Goal: Find specific page/section: Find specific page/section

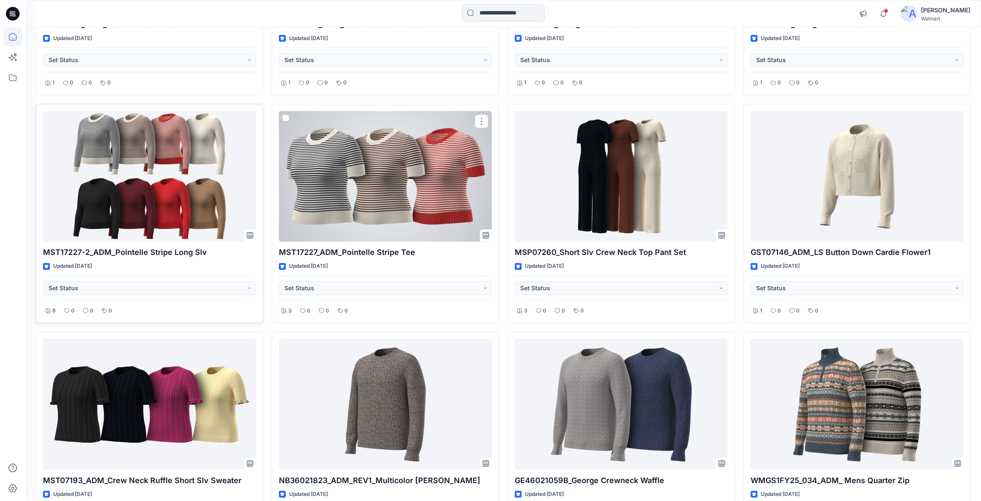
scroll to position [2296, 0]
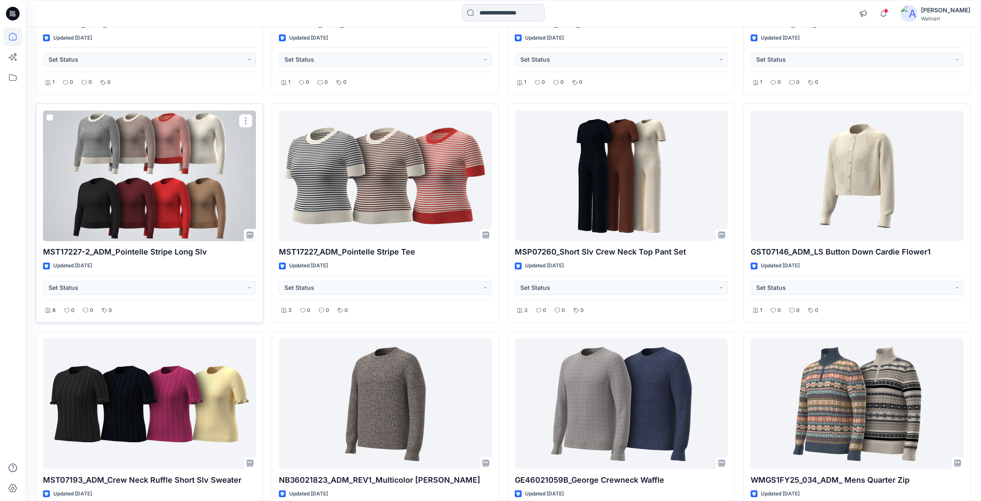
click at [196, 189] on div at bounding box center [149, 176] width 213 height 131
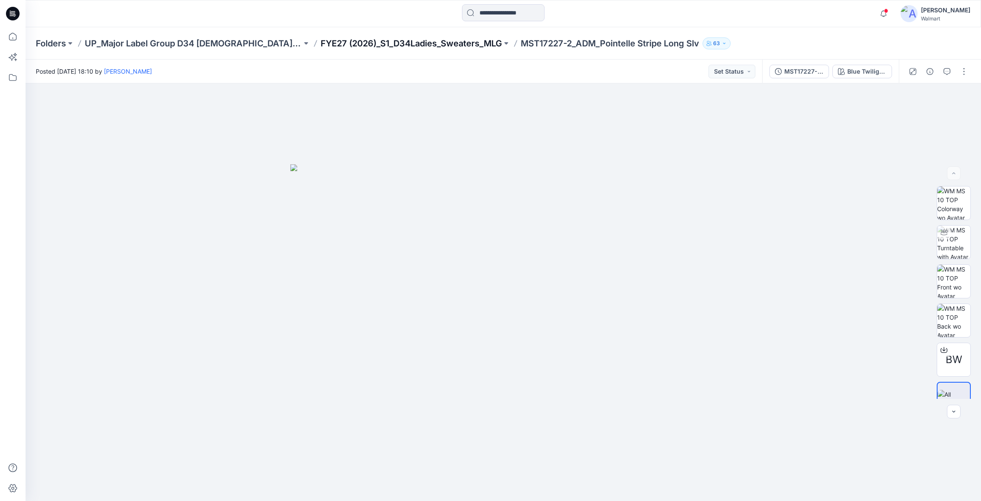
click at [415, 48] on p "FYE27 (2026)_S1_D34Ladies_Sweaters_MLG" at bounding box center [411, 43] width 181 height 12
